Goal: Task Accomplishment & Management: Manage account settings

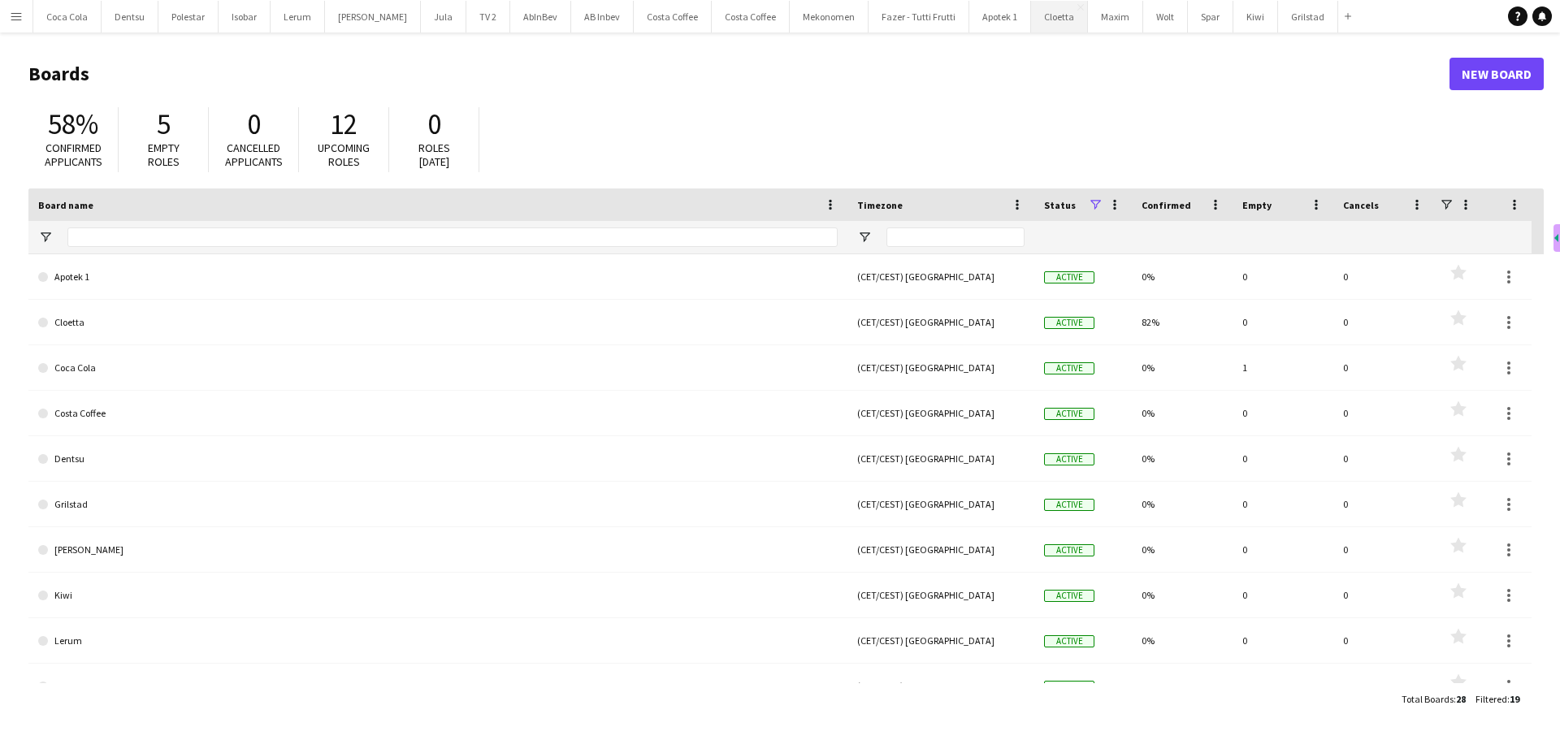
click at [1031, 28] on button "Cloetta Close" at bounding box center [1059, 17] width 57 height 32
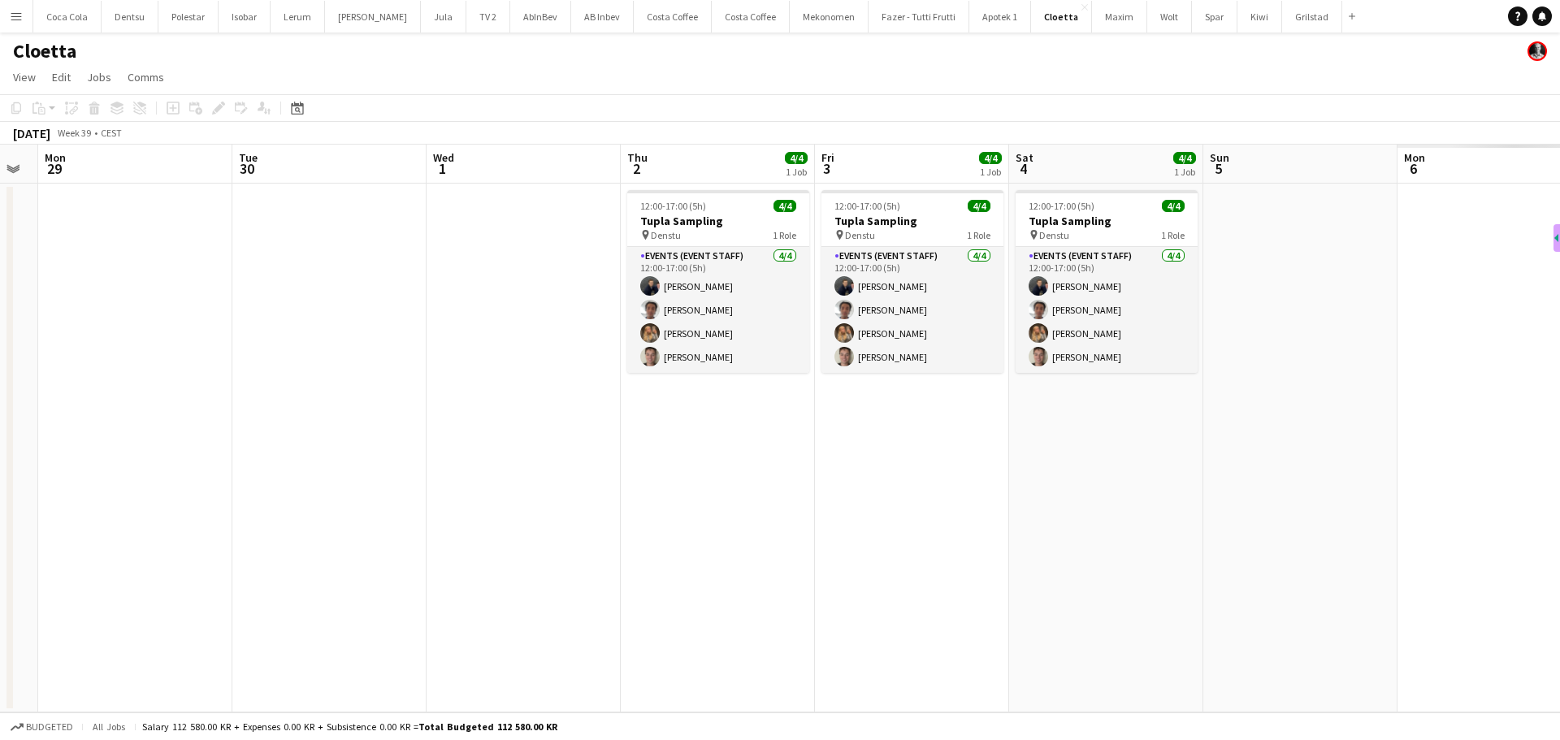
drag, startPoint x: 695, startPoint y: 401, endPoint x: 379, endPoint y: 406, distance: 316.1
click at [383, 406] on app-calendar-viewport "Fri 26 Sat 27 Sun 28 Mon 29 Tue 30 Wed 1 Thu 2 4/4 1 Job Fri 3 4/4 1 Job Sat 4 …" at bounding box center [780, 429] width 1560 height 568
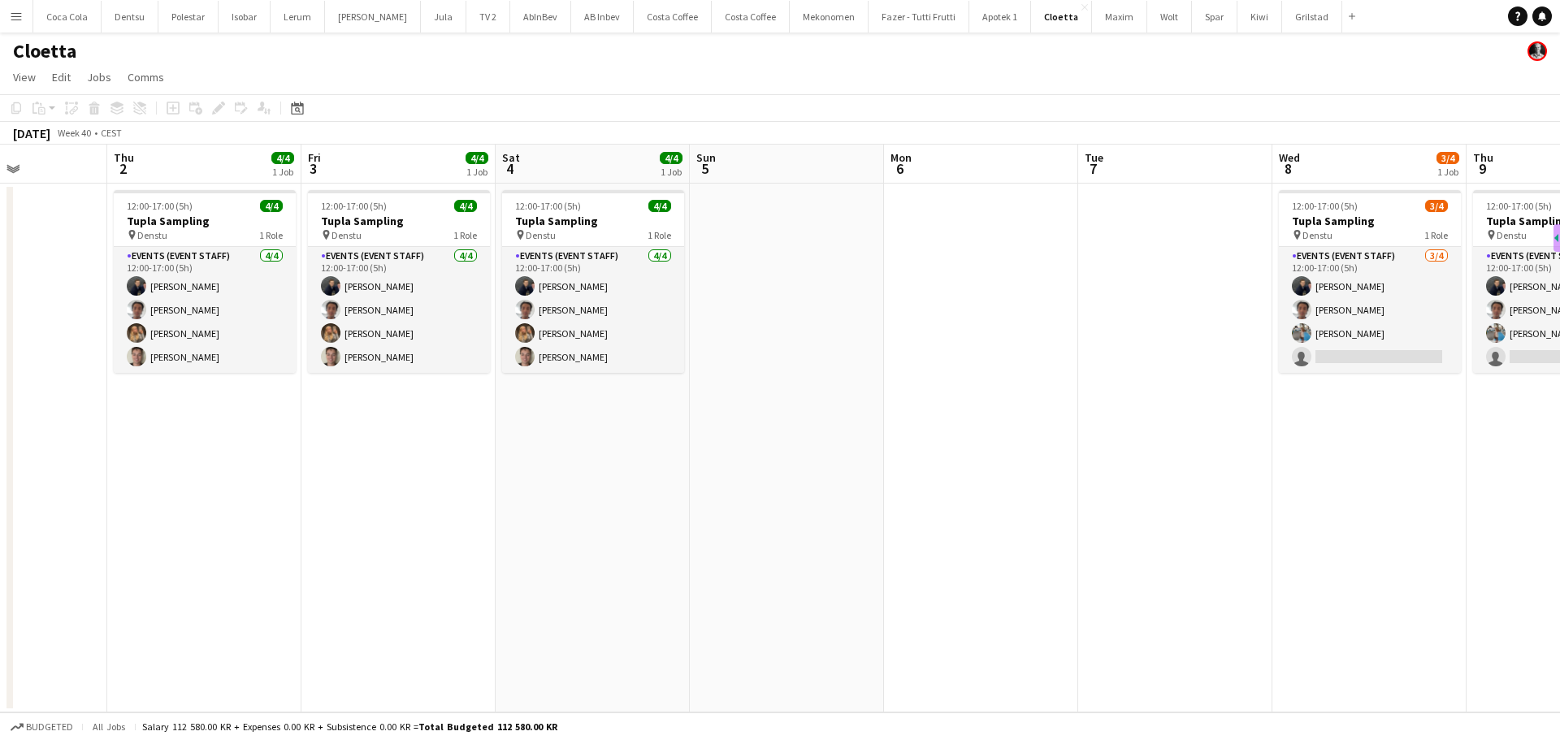
drag, startPoint x: 1147, startPoint y: 487, endPoint x: 573, endPoint y: 466, distance: 574.9
click at [492, 498] on app-calendar-viewport "Mon 29 Tue 30 Wed 1 Thu 2 4/4 1 Job Fri 3 4/4 1 Job Sat 4 4/4 1 Job Sun 5 Mon 6…" at bounding box center [780, 429] width 1560 height 568
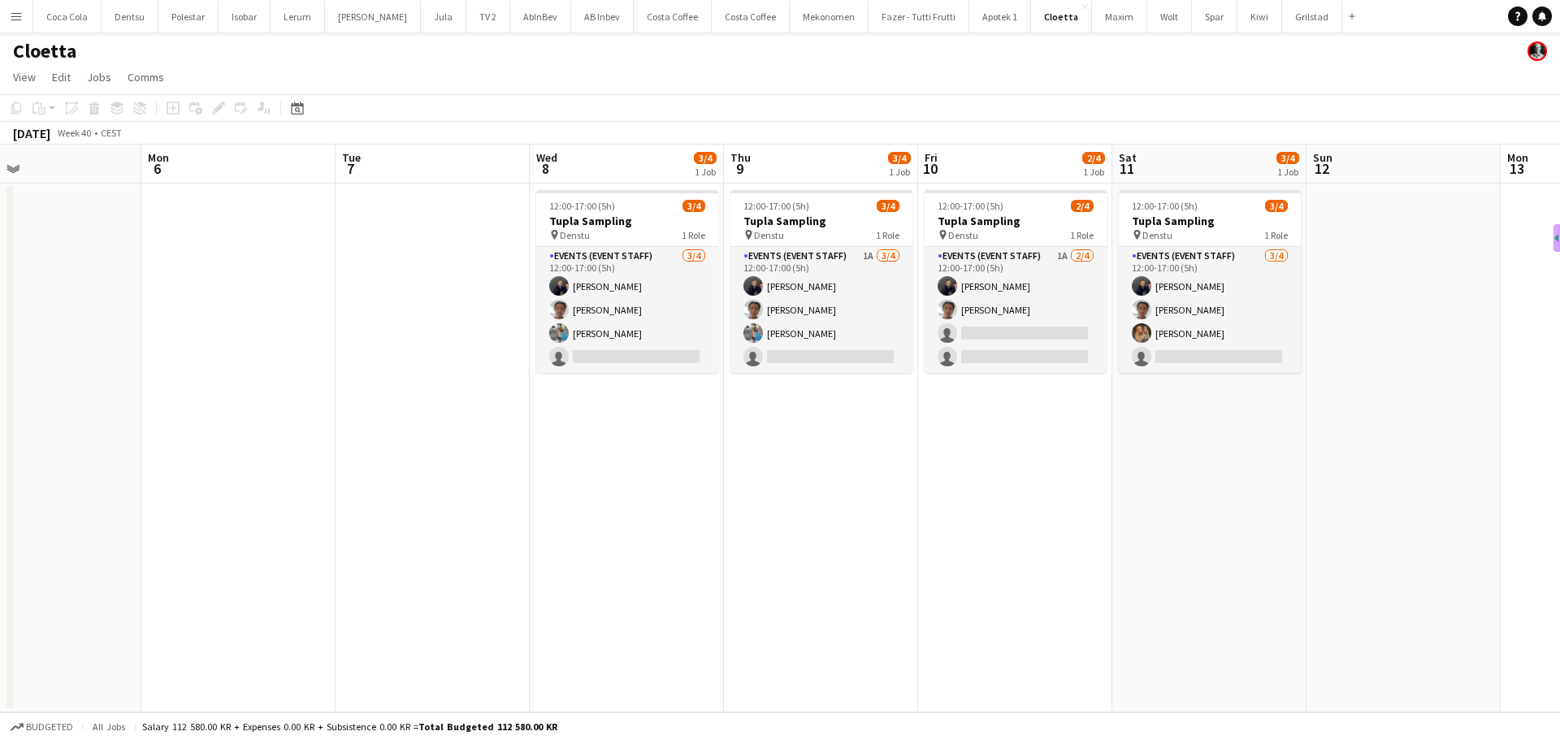
scroll to position [0, 642]
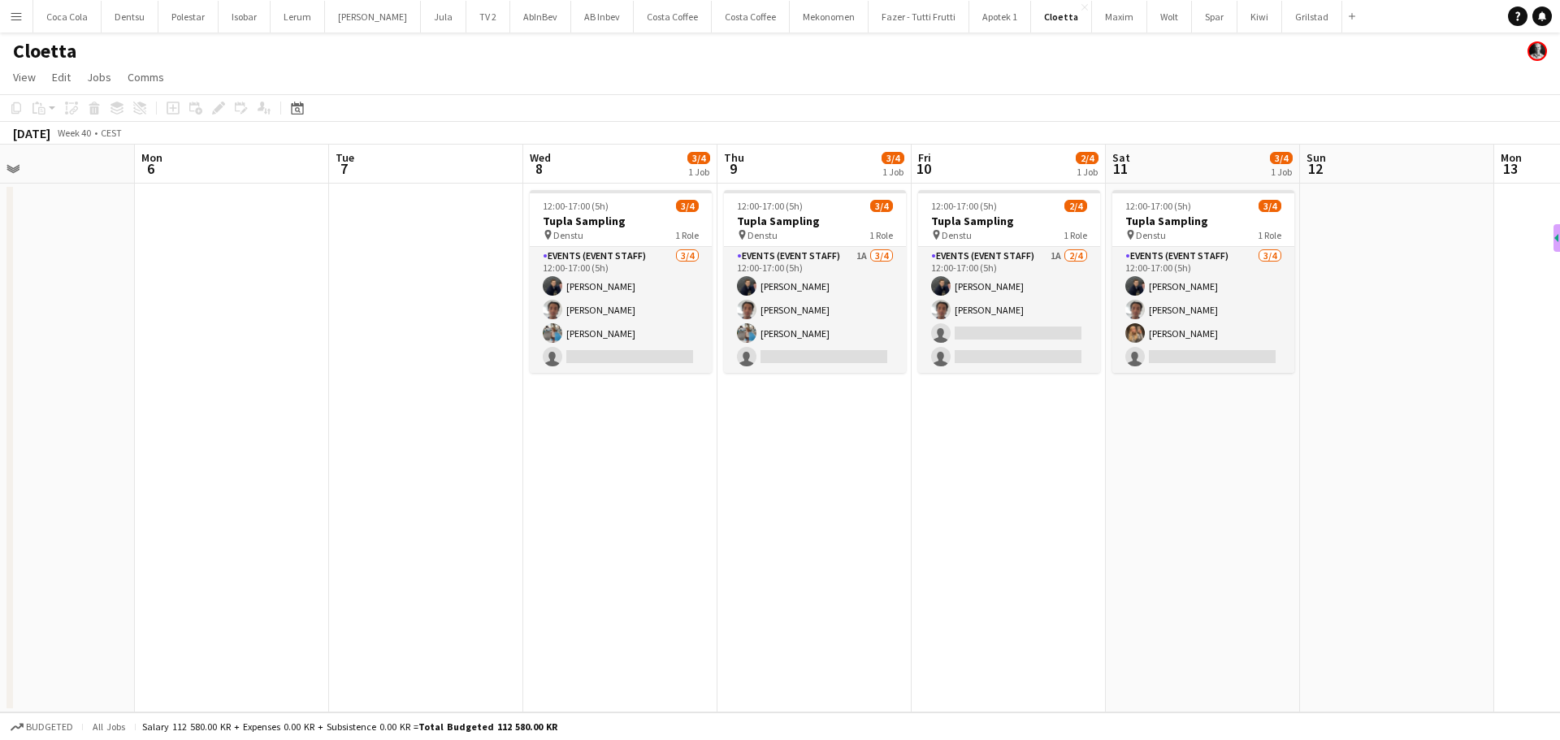
drag, startPoint x: 900, startPoint y: 452, endPoint x: 523, endPoint y: 420, distance: 379.2
click at [521, 433] on app-calendar-viewport "Thu 2 4/4 1 Job Fri 3 4/4 1 Job Sat 4 4/4 1 Job Sun 5 Mon 6 Tue 7 Wed 8 3/4 1 J…" at bounding box center [780, 429] width 1560 height 568
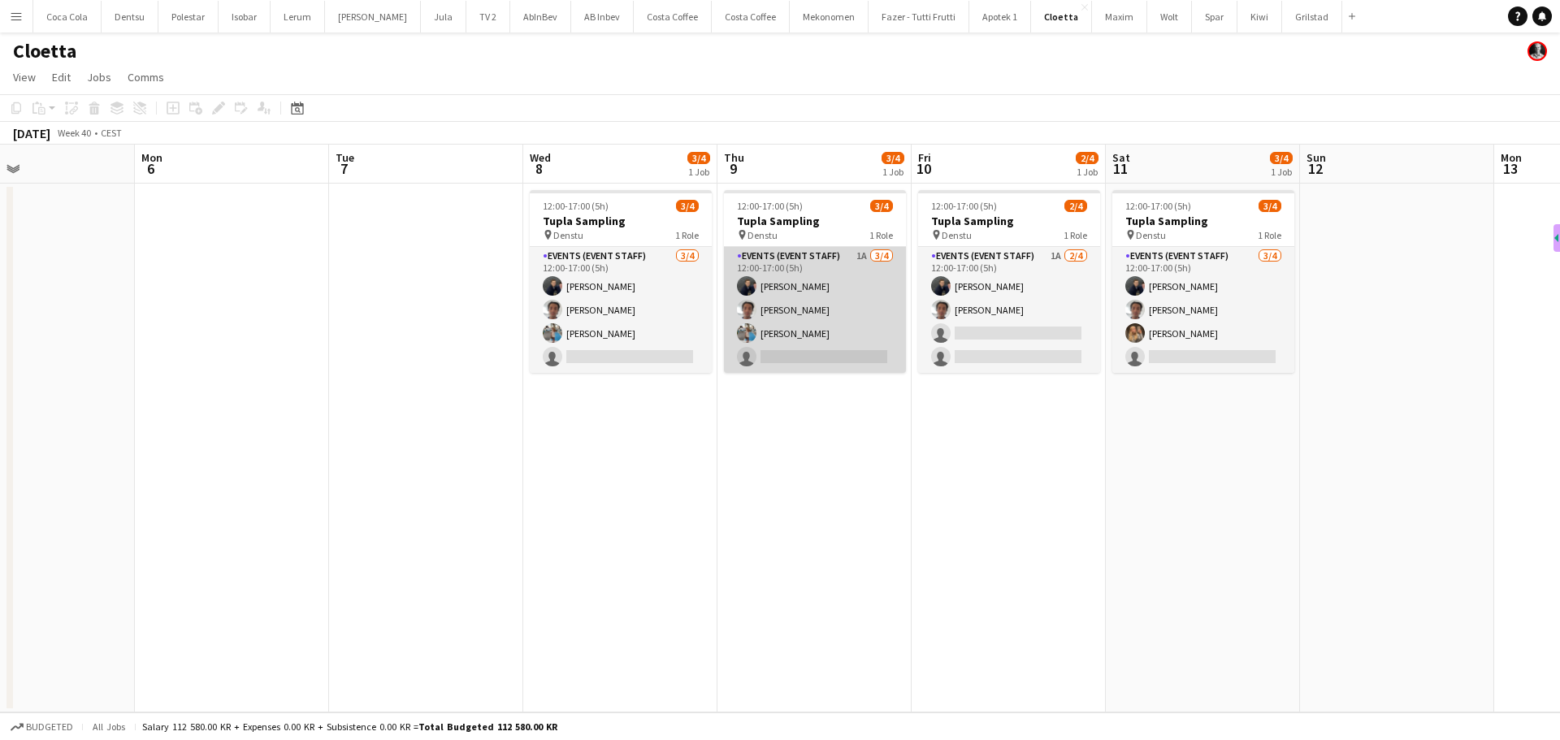
click at [816, 303] on app-card-role "Events (Event Staff) 1A [DATE] 12:00-17:00 (5h) [PERSON_NAME] [PERSON_NAME] sin…" at bounding box center [815, 310] width 182 height 126
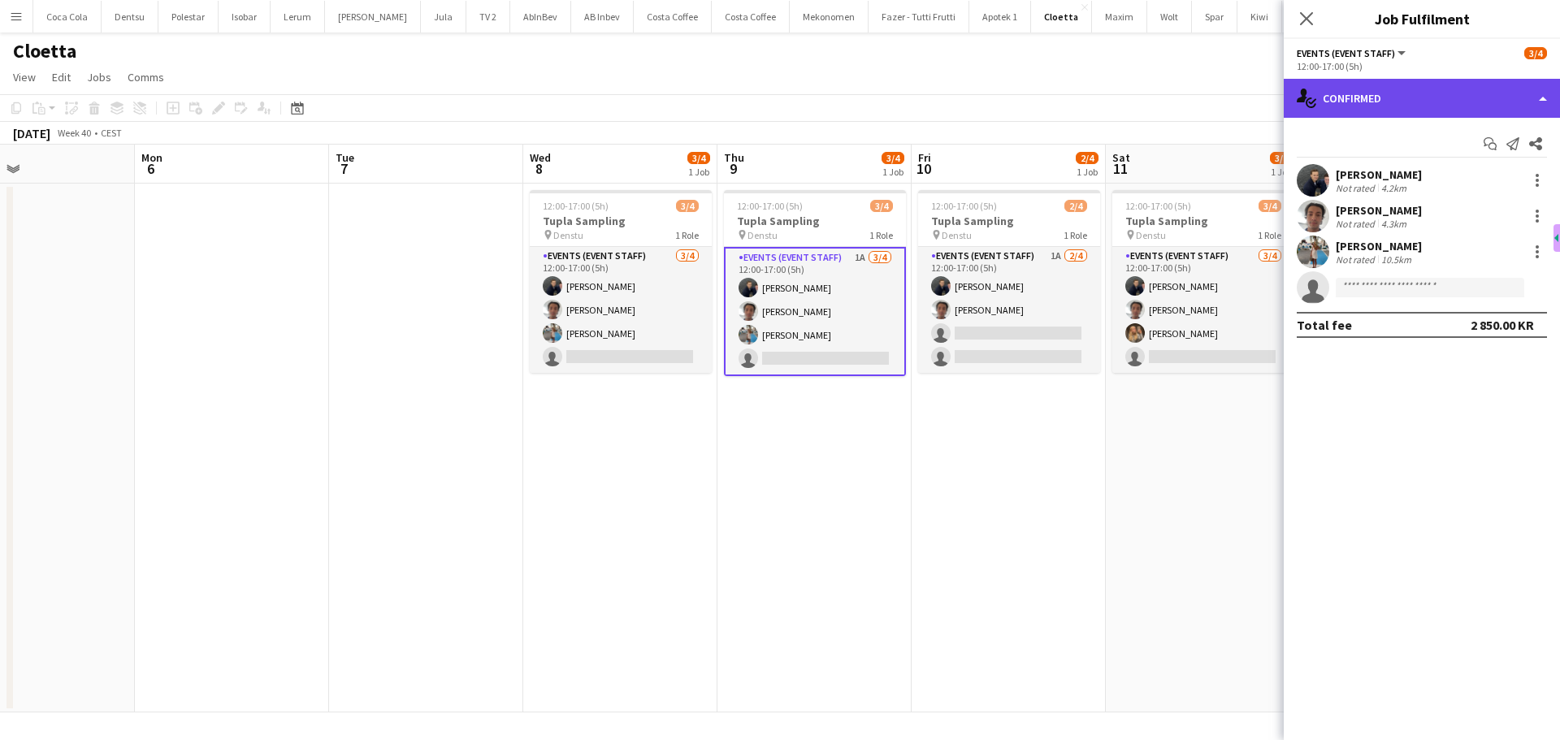
click at [1434, 92] on div "single-neutral-actions-check-2 Confirmed" at bounding box center [1422, 98] width 276 height 39
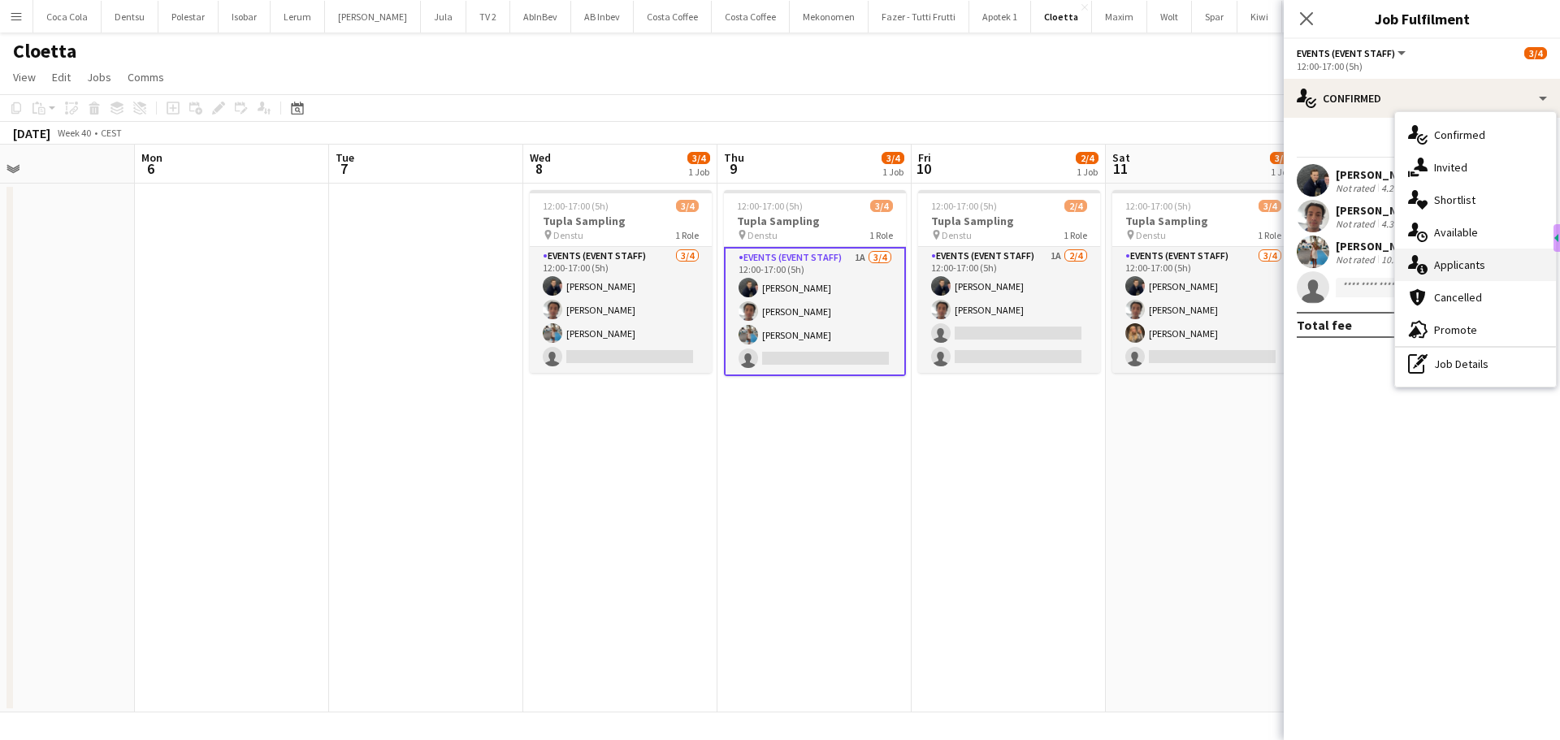
click at [1464, 264] on span "Applicants" at bounding box center [1459, 265] width 51 height 15
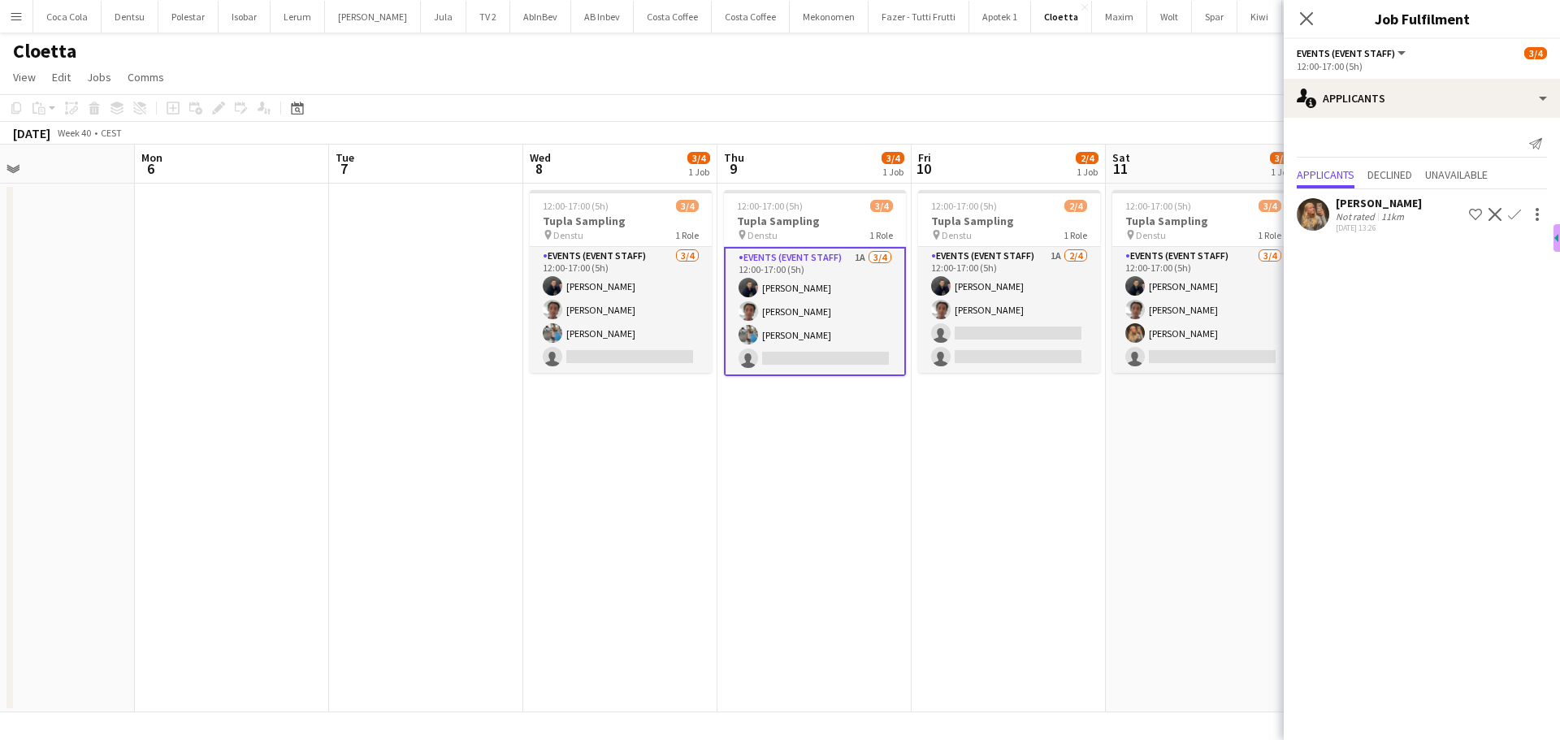
click at [1511, 212] on app-icon "Confirm" at bounding box center [1514, 214] width 13 height 13
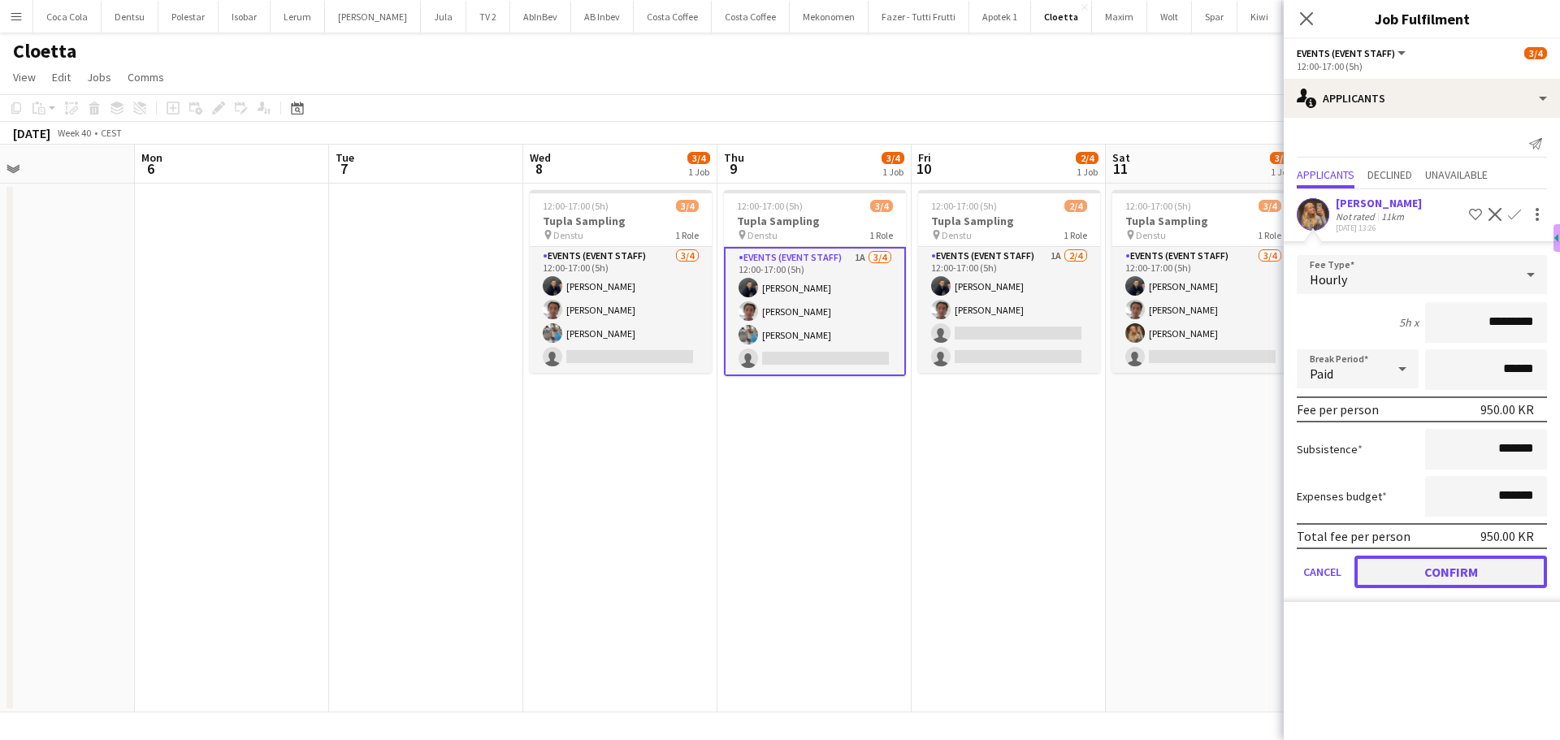
click at [1473, 572] on button "Confirm" at bounding box center [1451, 572] width 193 height 33
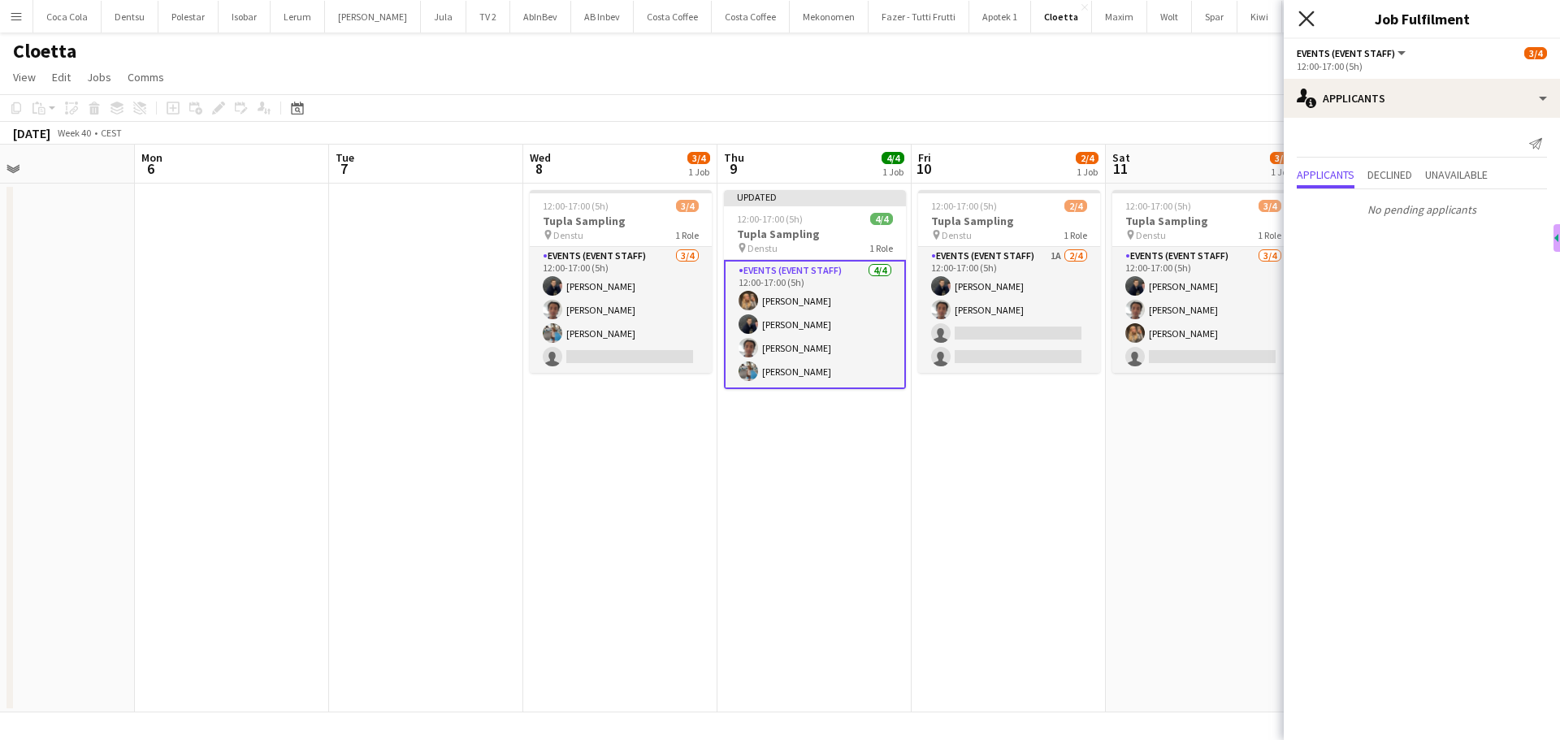
click at [1307, 16] on icon "Close pop-in" at bounding box center [1306, 18] width 15 height 15
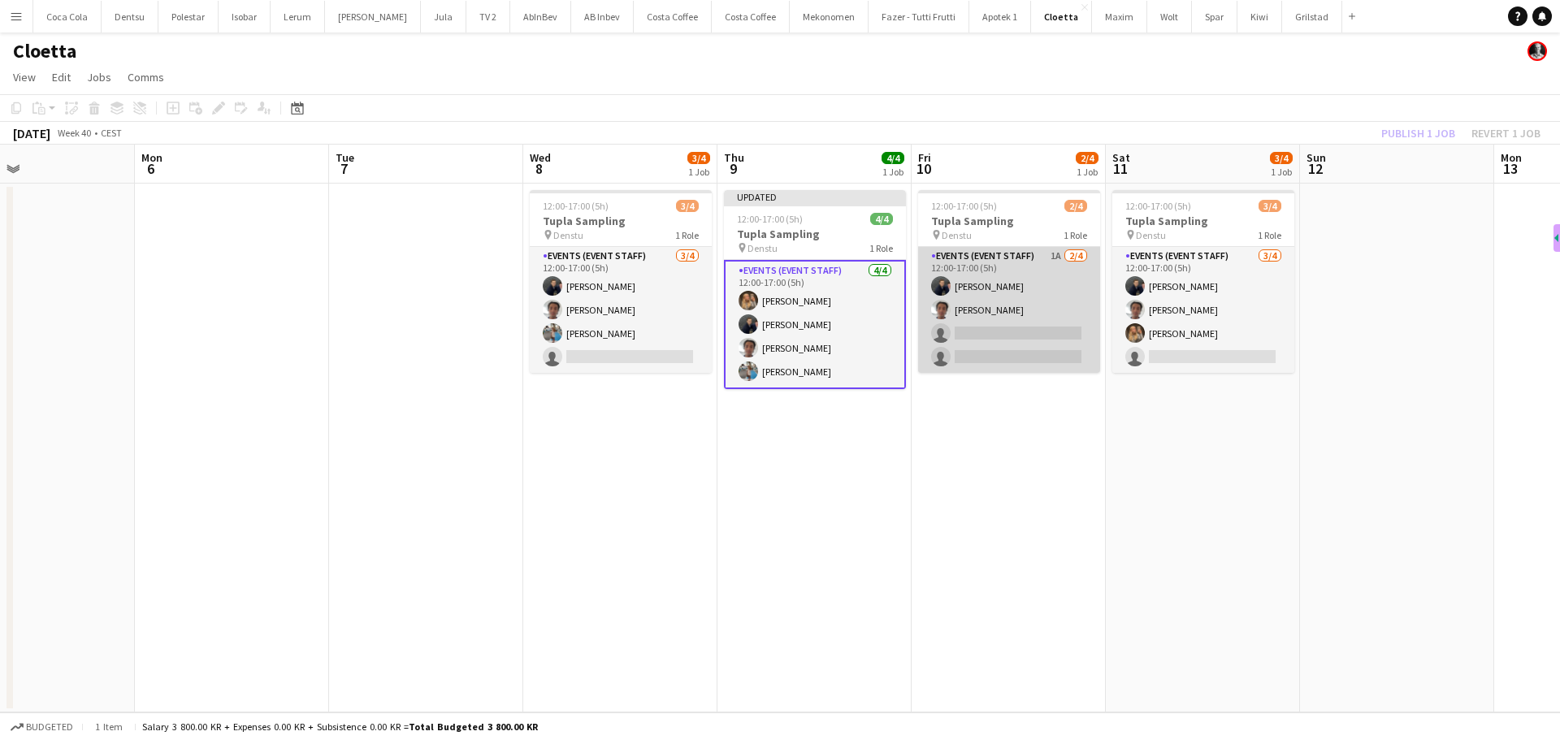
click at [1039, 332] on app-card-role "Events (Event Staff) 1A [DATE] 12:00-17:00 (5h) [PERSON_NAME] single-neutral-ac…" at bounding box center [1009, 310] width 182 height 126
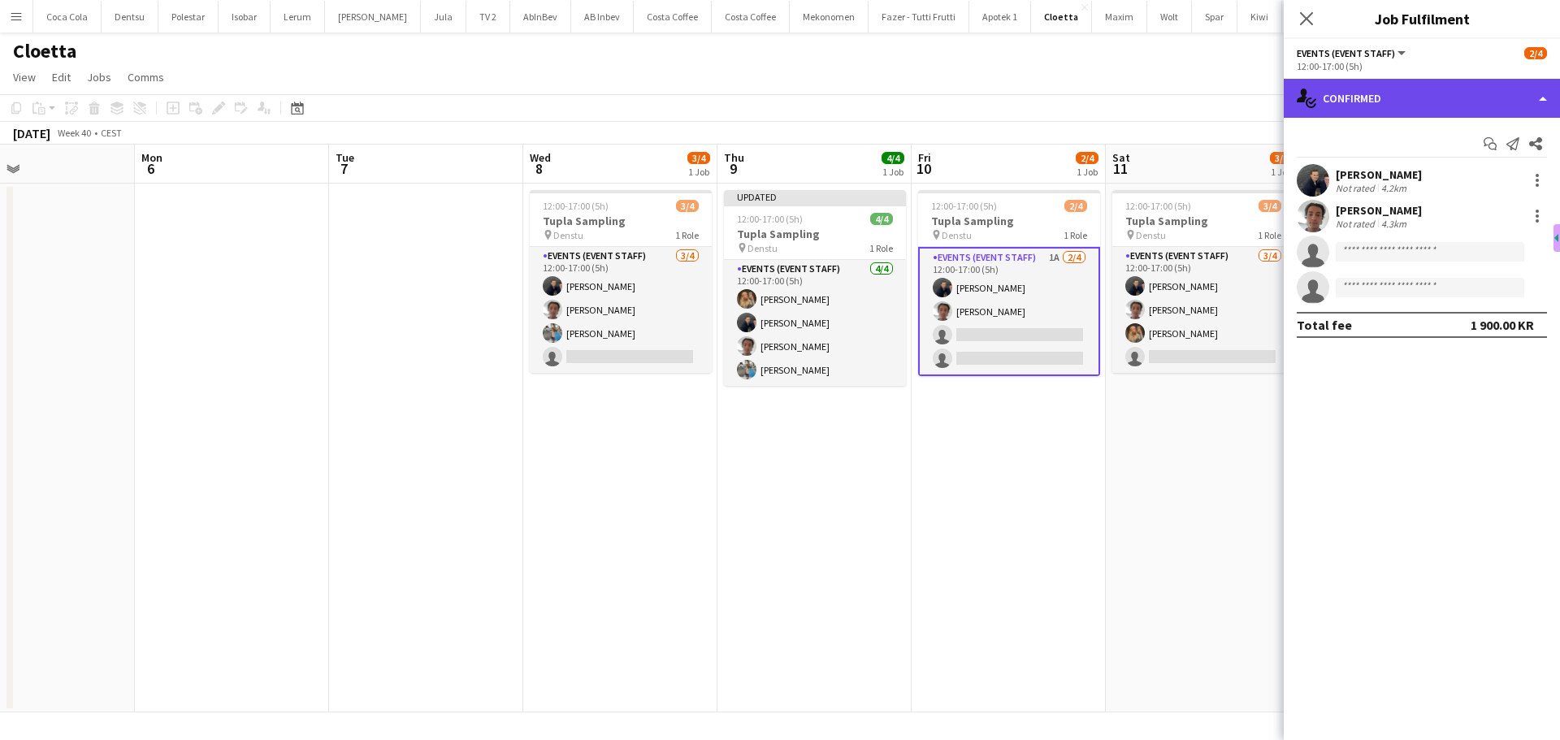
click at [1441, 88] on div "single-neutral-actions-check-2 Confirmed" at bounding box center [1422, 98] width 276 height 39
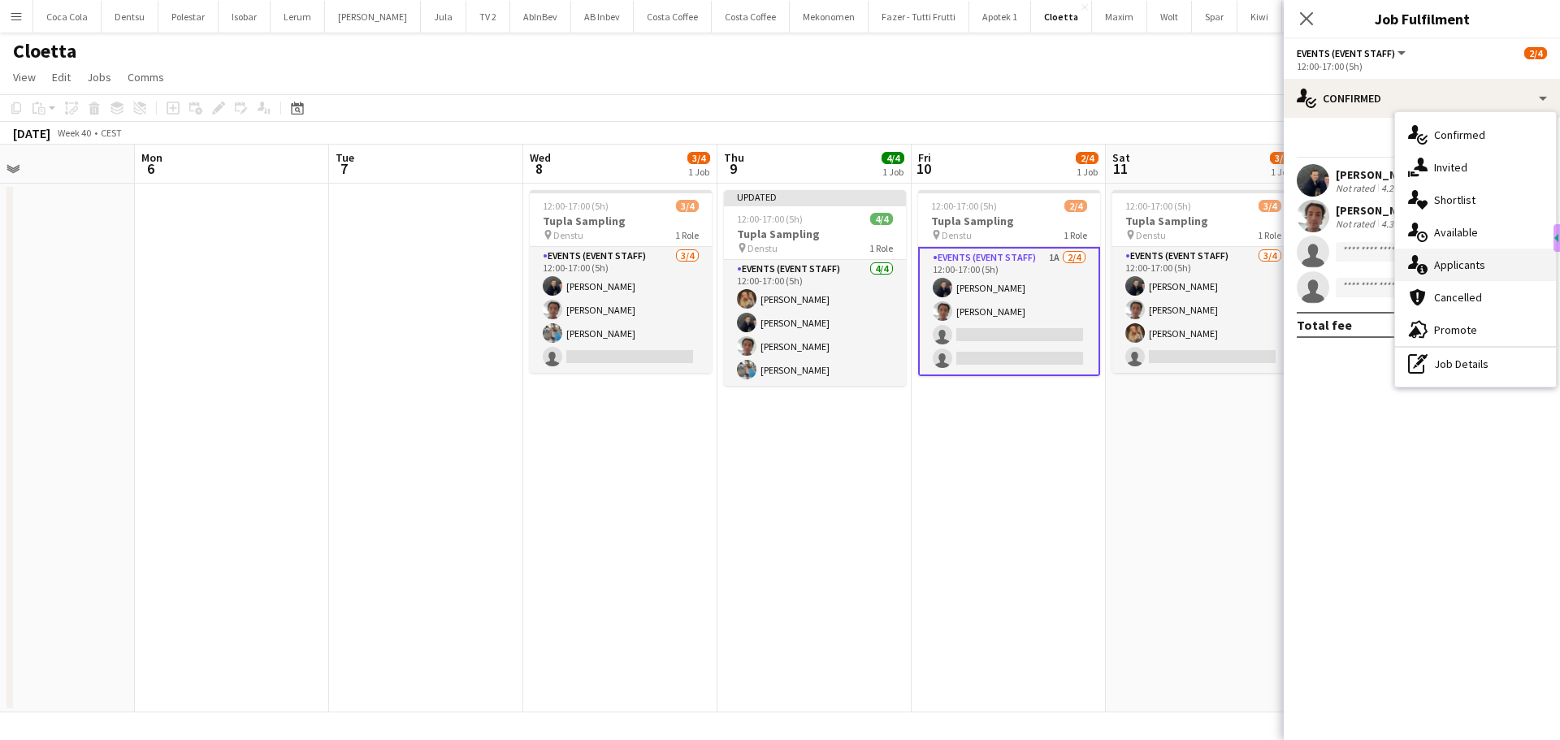
click at [1464, 271] on span "Applicants" at bounding box center [1459, 265] width 51 height 15
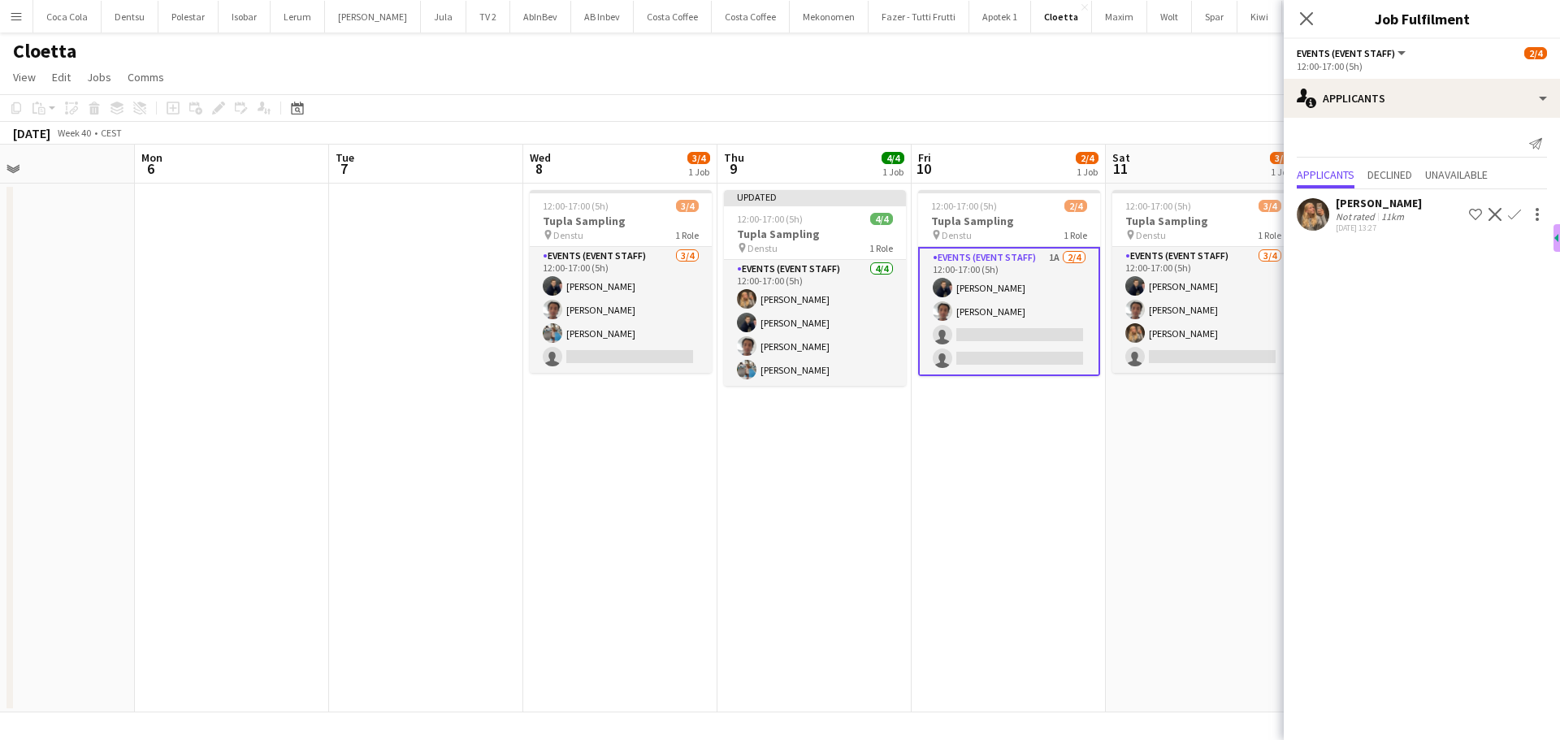
click at [1516, 213] on app-icon "Confirm" at bounding box center [1514, 214] width 13 height 13
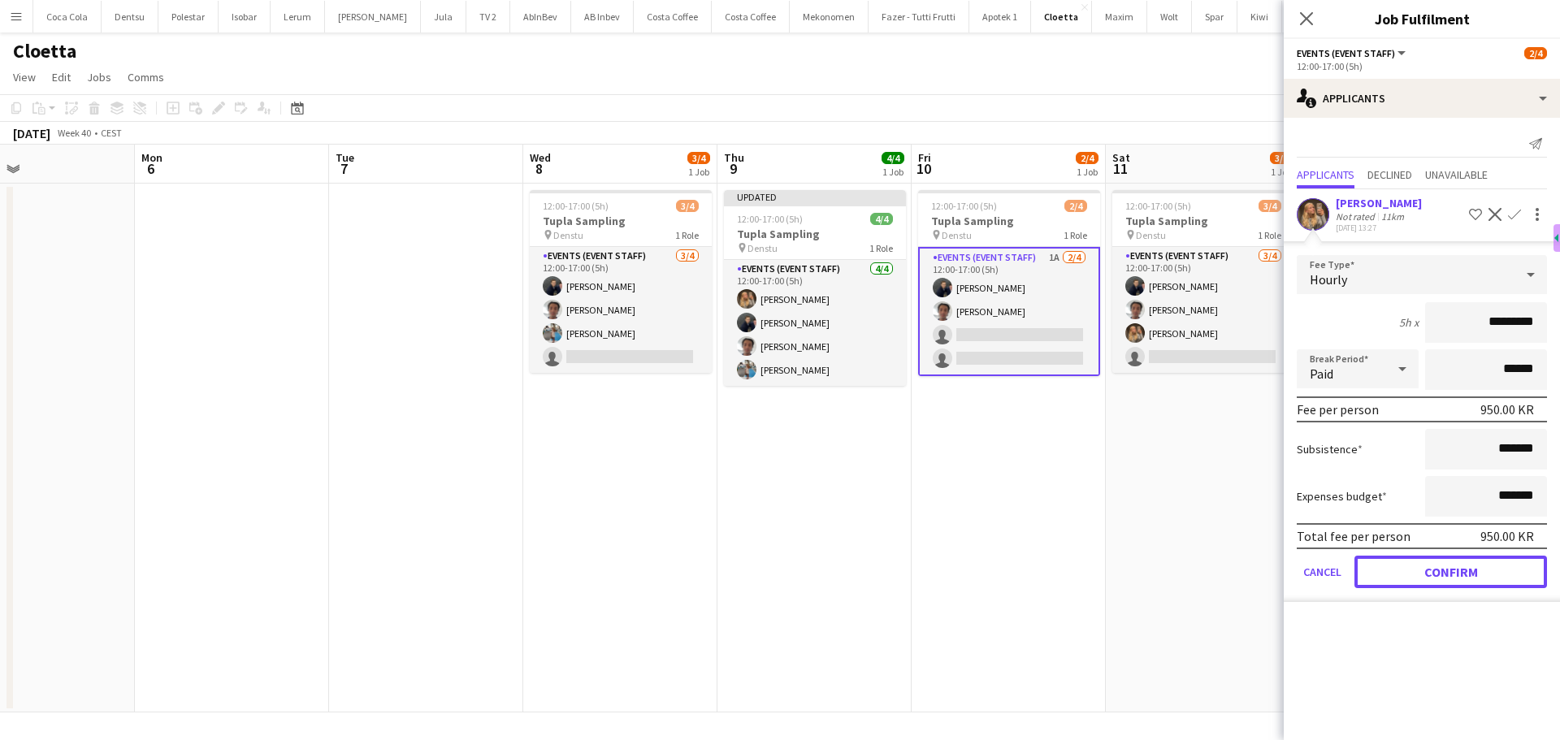
click at [1468, 572] on button "Confirm" at bounding box center [1451, 572] width 193 height 33
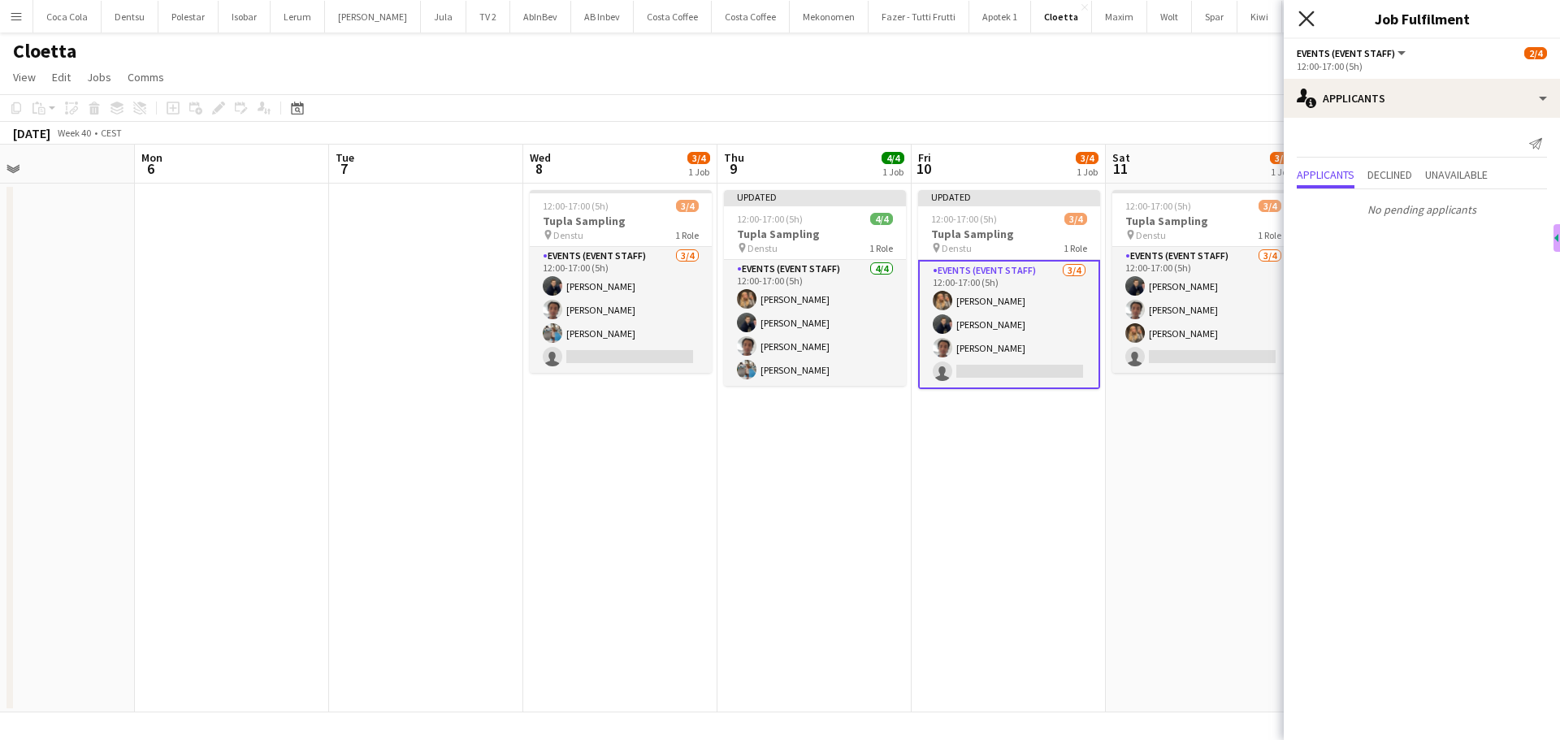
click at [1299, 12] on icon "Close pop-in" at bounding box center [1306, 18] width 15 height 15
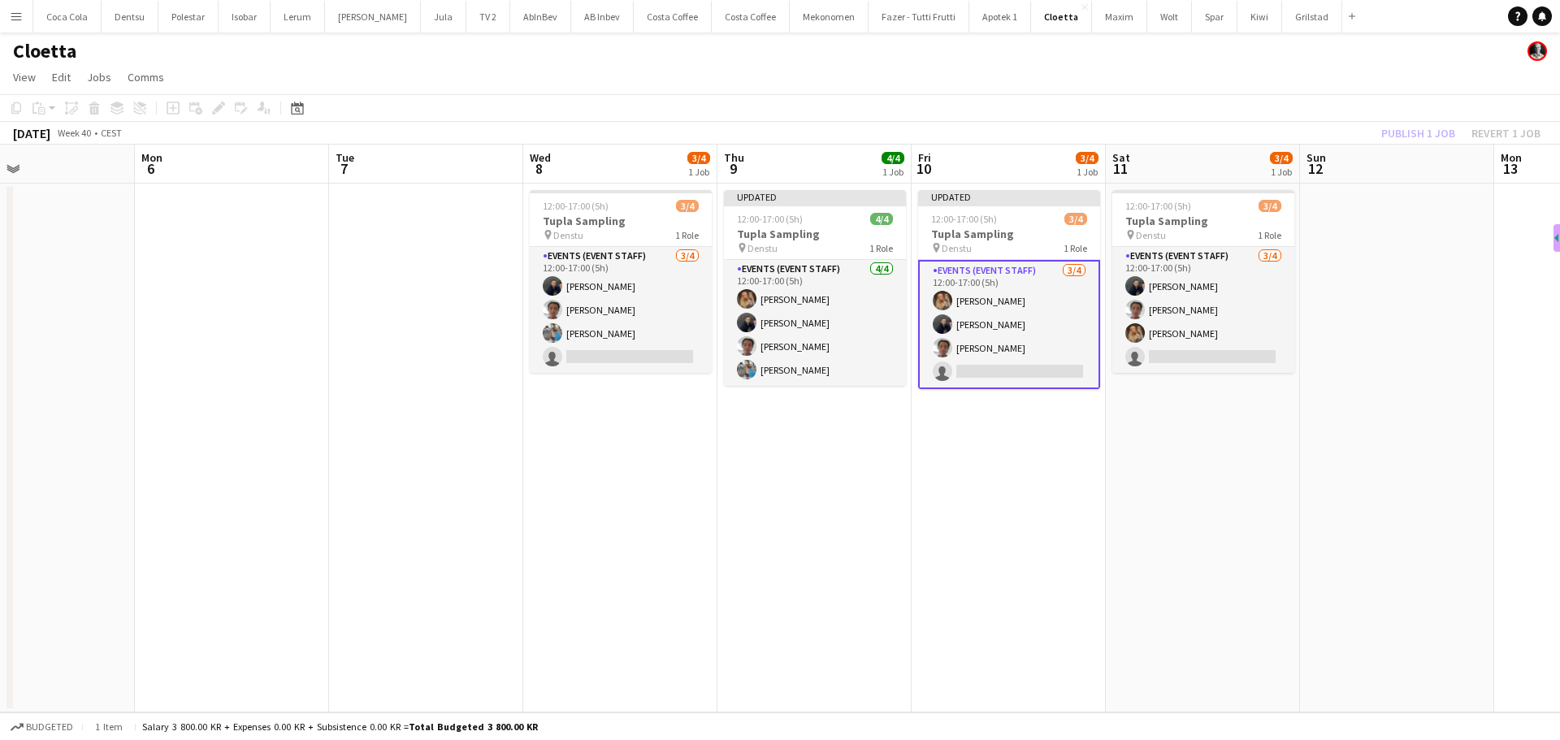
click at [1017, 466] on app-date-cell "Updated 12:00-17:00 (5h) 3/4 Tupla Sampling pin Denstu 1 Role Events (Event Sta…" at bounding box center [1009, 448] width 194 height 529
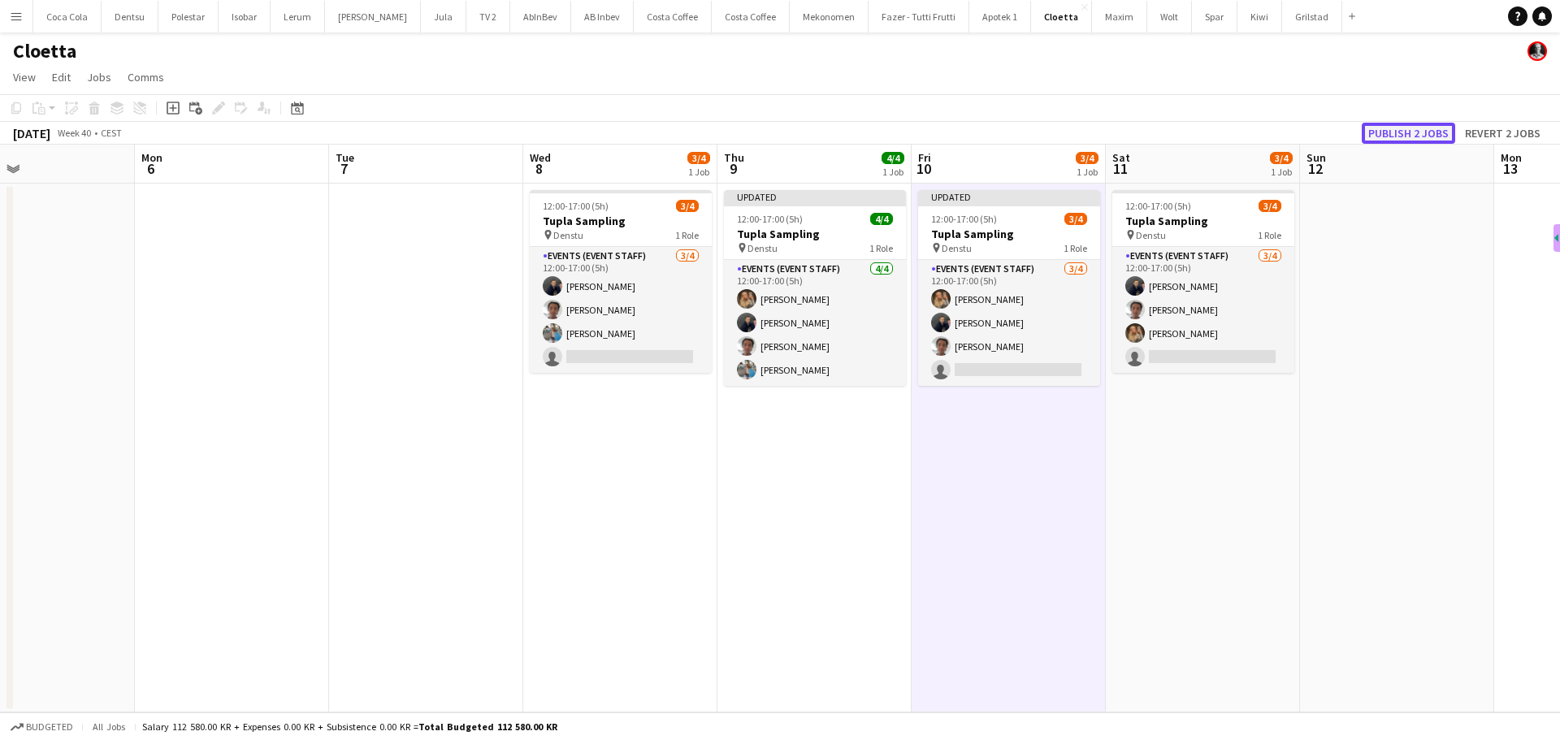
click at [1397, 135] on button "Publish 2 jobs" at bounding box center [1408, 133] width 93 height 21
